Goal: Information Seeking & Learning: Learn about a topic

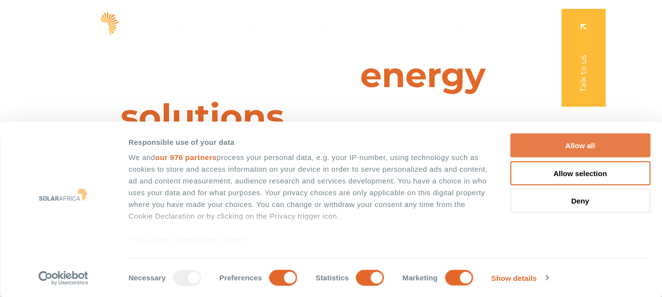
click at [587, 143] on button "Allow all" at bounding box center [580, 146] width 140 height 24
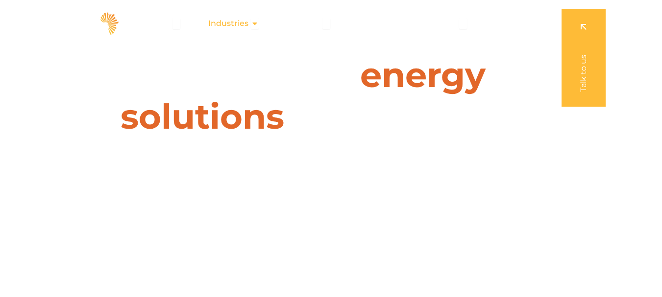
click at [256, 21] on icon "Menu" at bounding box center [255, 24] width 8 height 8
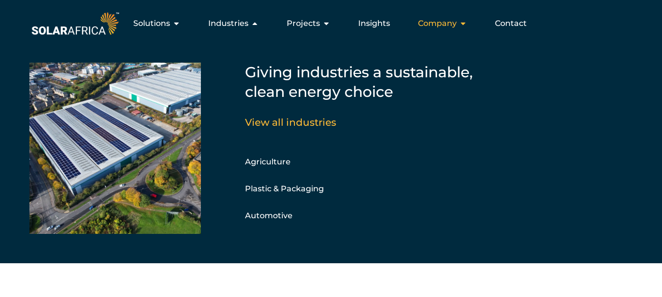
click at [462, 24] on icon "Menu" at bounding box center [463, 24] width 8 height 8
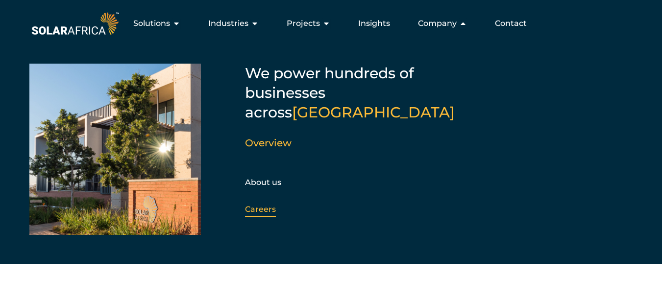
click at [263, 205] on link "Careers" at bounding box center [260, 209] width 31 height 9
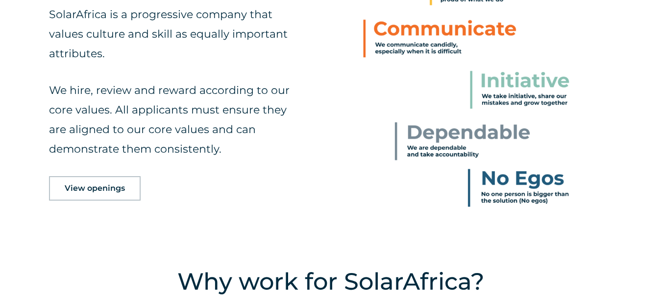
scroll to position [462, 0]
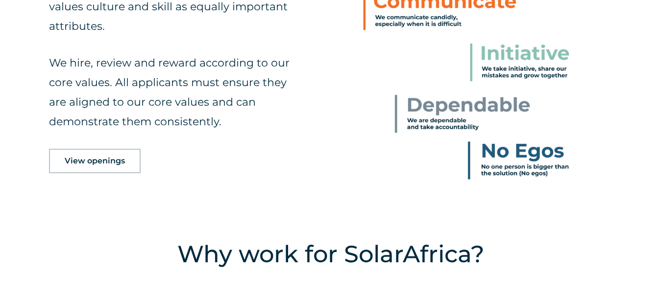
click at [68, 165] on span "View openings" at bounding box center [95, 161] width 60 height 8
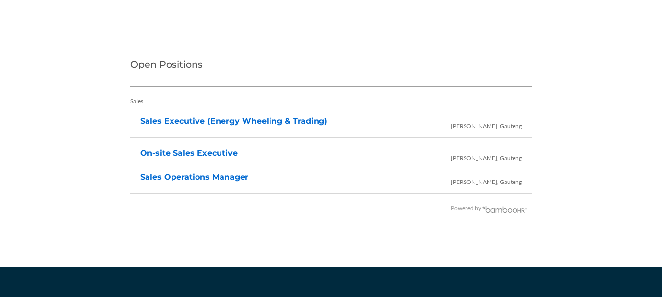
scroll to position [2040, 0]
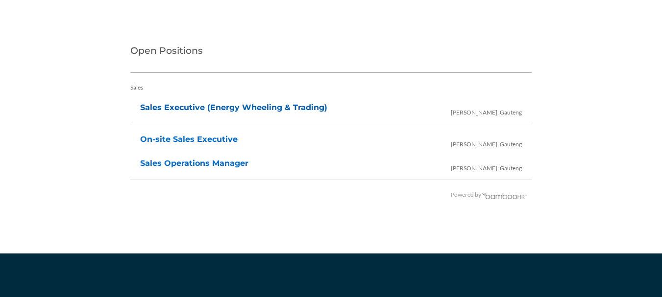
click at [210, 110] on link "Sales Executive (Energy Wheeling & Trading)" at bounding box center [233, 107] width 187 height 9
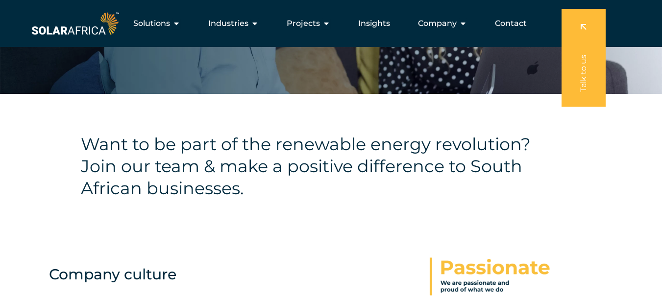
scroll to position [0, 0]
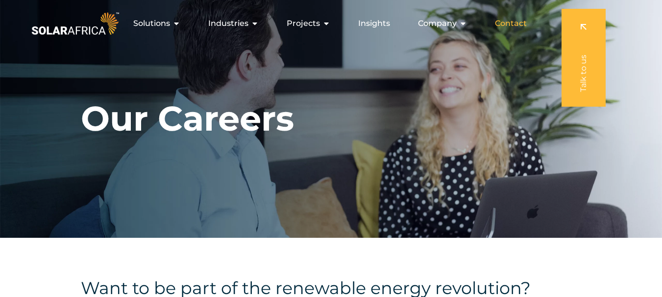
click at [510, 22] on span "Contact" at bounding box center [511, 24] width 32 height 12
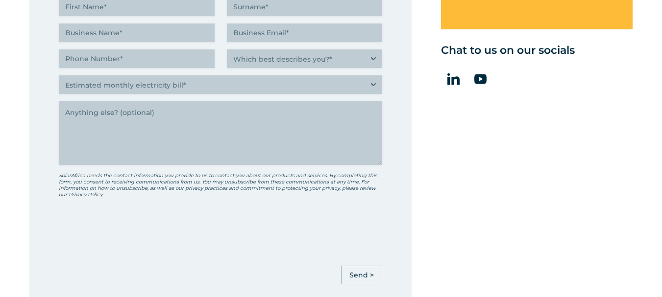
scroll to position [478, 0]
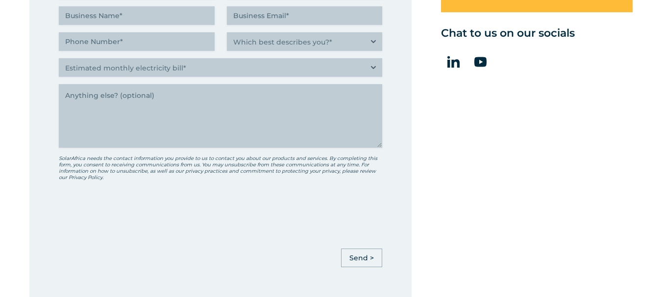
drag, startPoint x: 665, startPoint y: 68, endPoint x: 665, endPoint y: 98, distance: 30.4
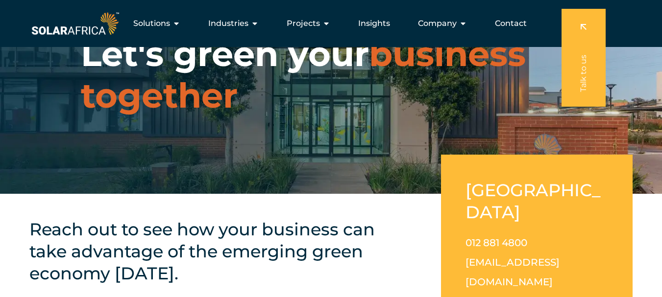
scroll to position [0, 0]
